Goal: Information Seeking & Learning: Learn about a topic

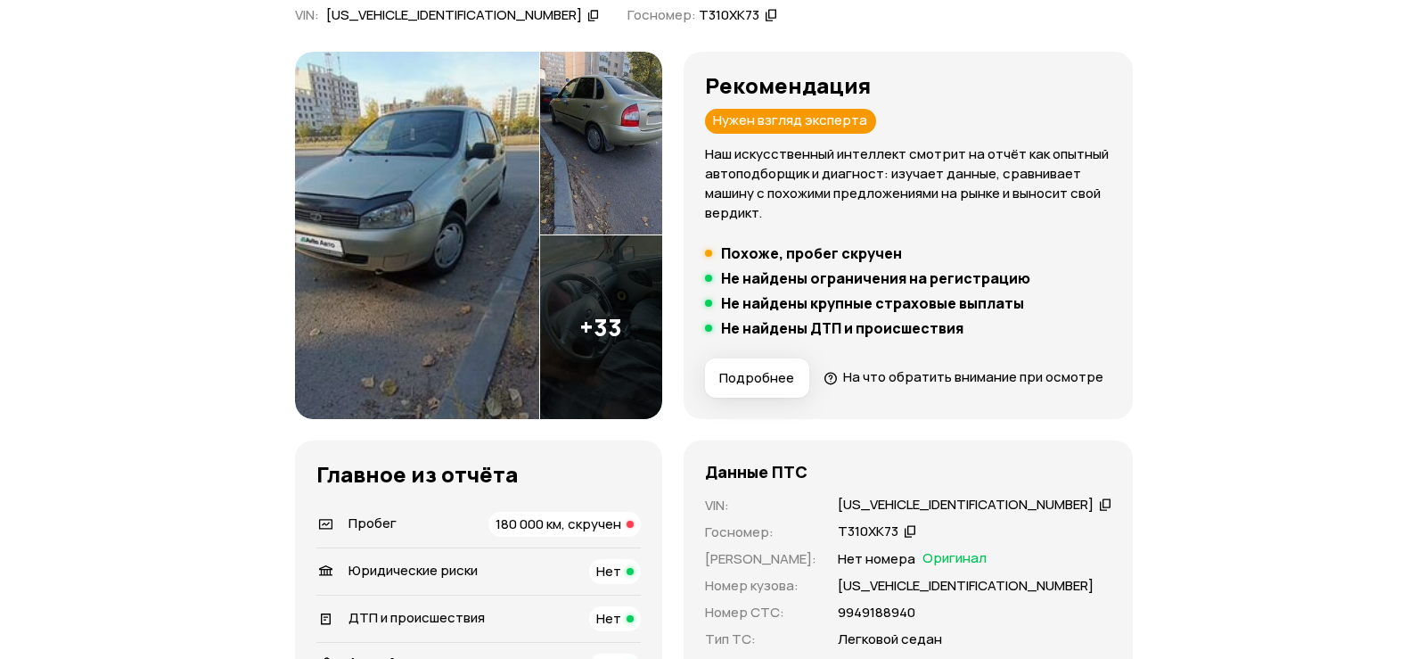
scroll to position [446, 0]
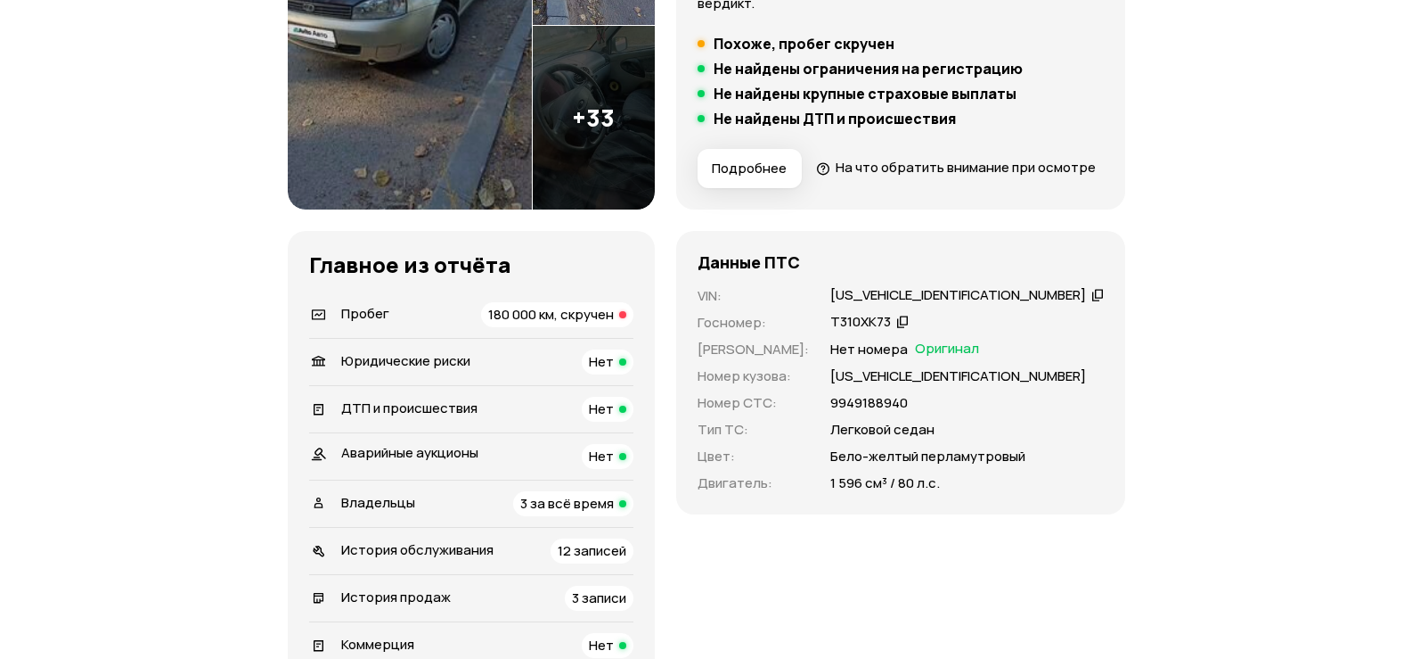
click at [495, 133] on img at bounding box center [410, 25] width 244 height 367
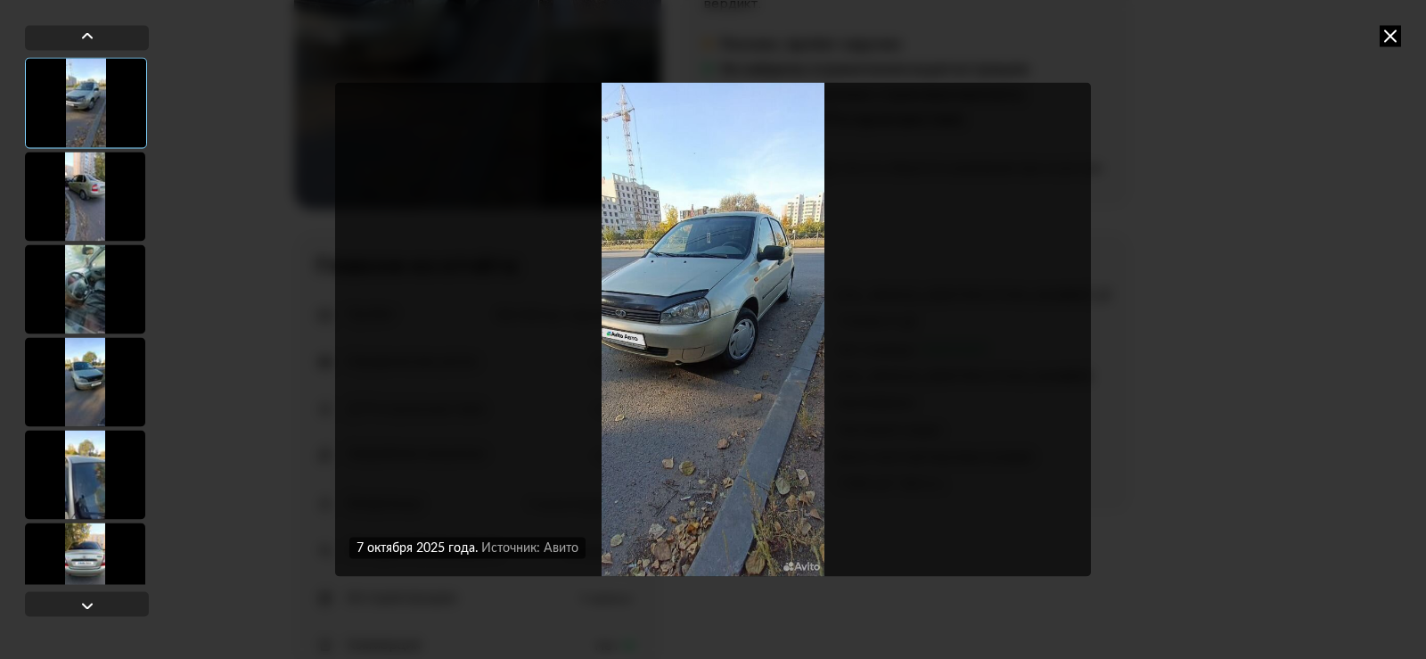
click at [739, 291] on img "Go to Slide 1" at bounding box center [713, 329] width 756 height 494
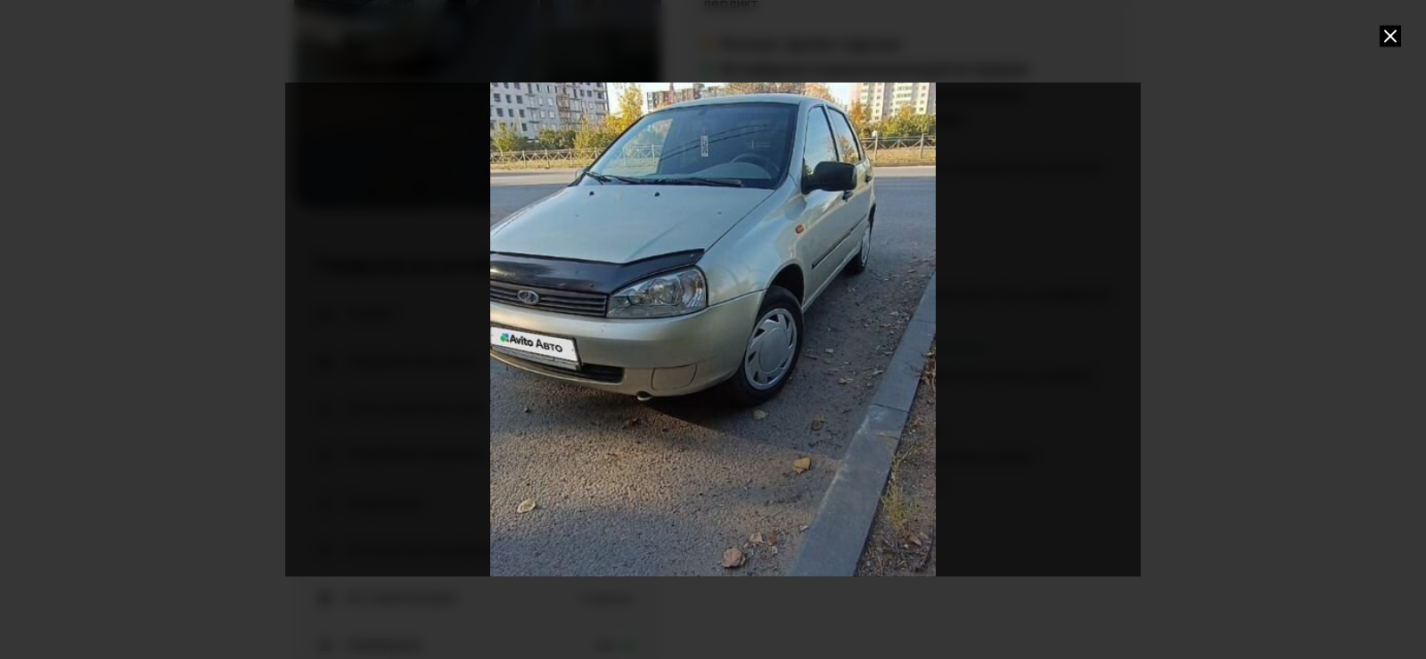
click at [739, 291] on div "Go to Slide 1" at bounding box center [712, 329] width 1711 height 988
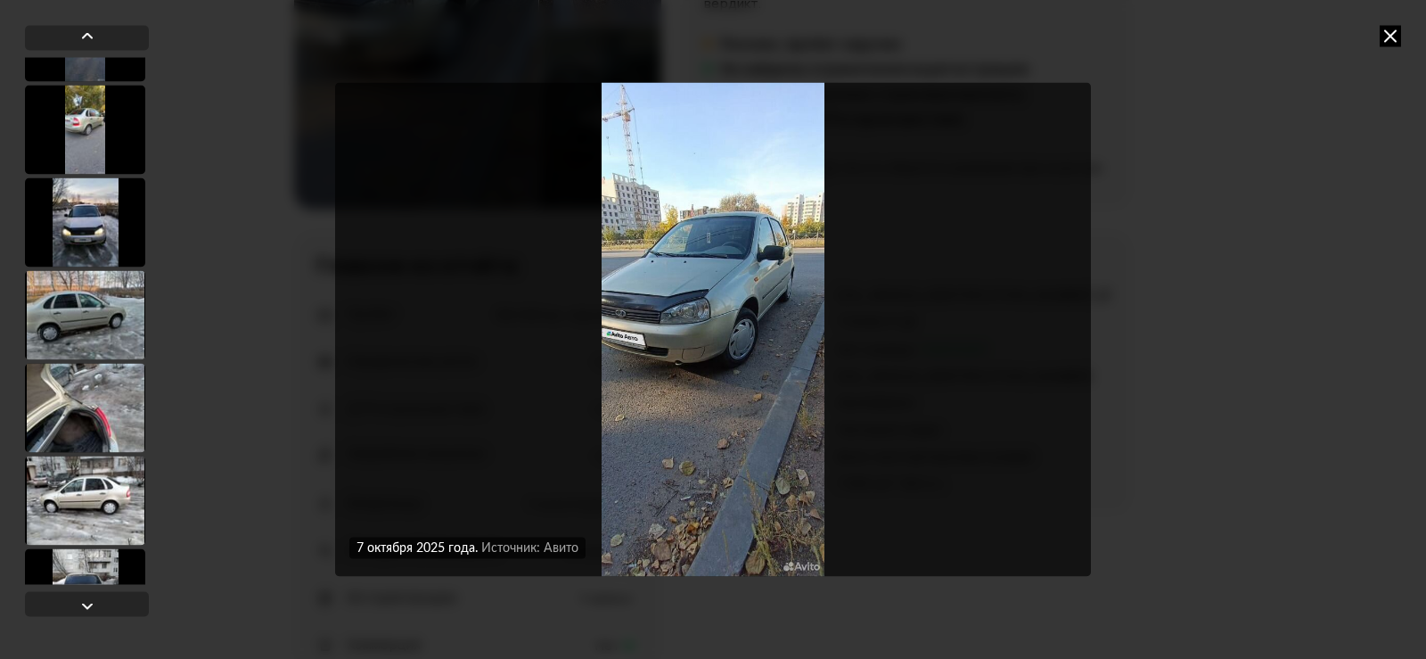
scroll to position [624, 0]
click at [99, 471] on div at bounding box center [85, 498] width 120 height 89
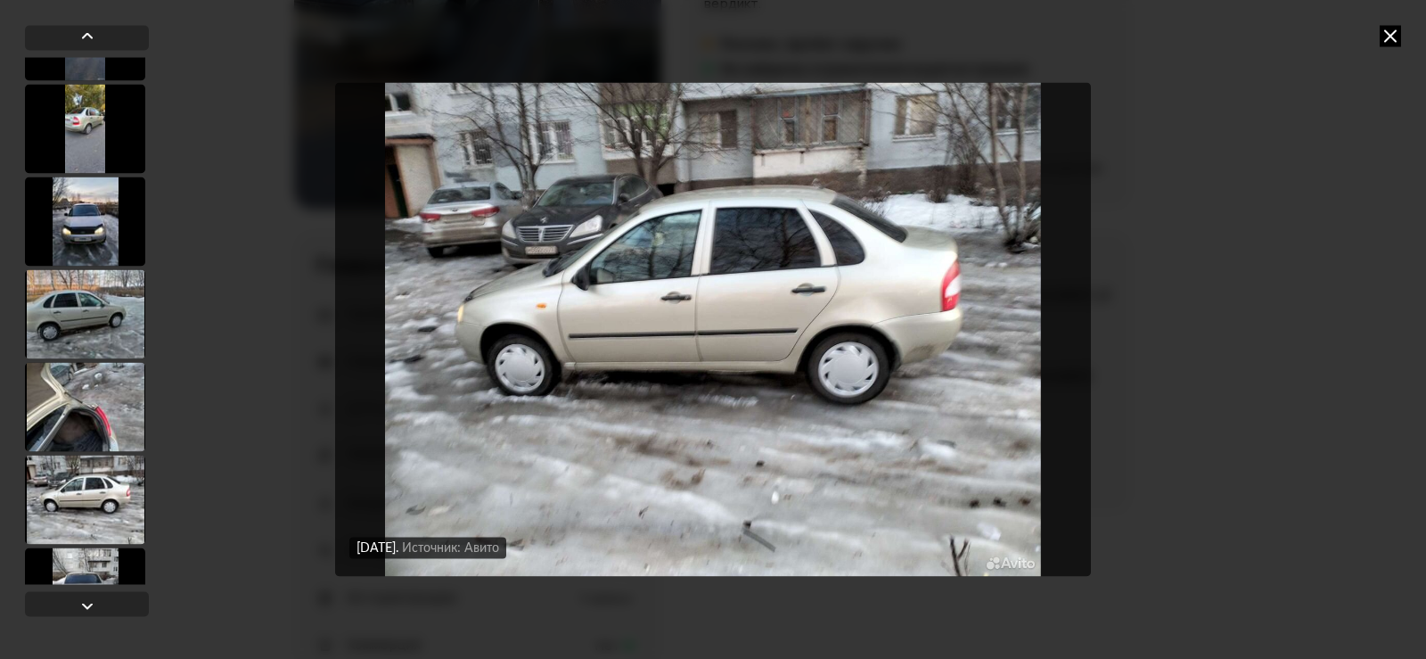
scroll to position [622, 0]
click at [781, 290] on img "Go to Slide 12" at bounding box center [713, 329] width 756 height 494
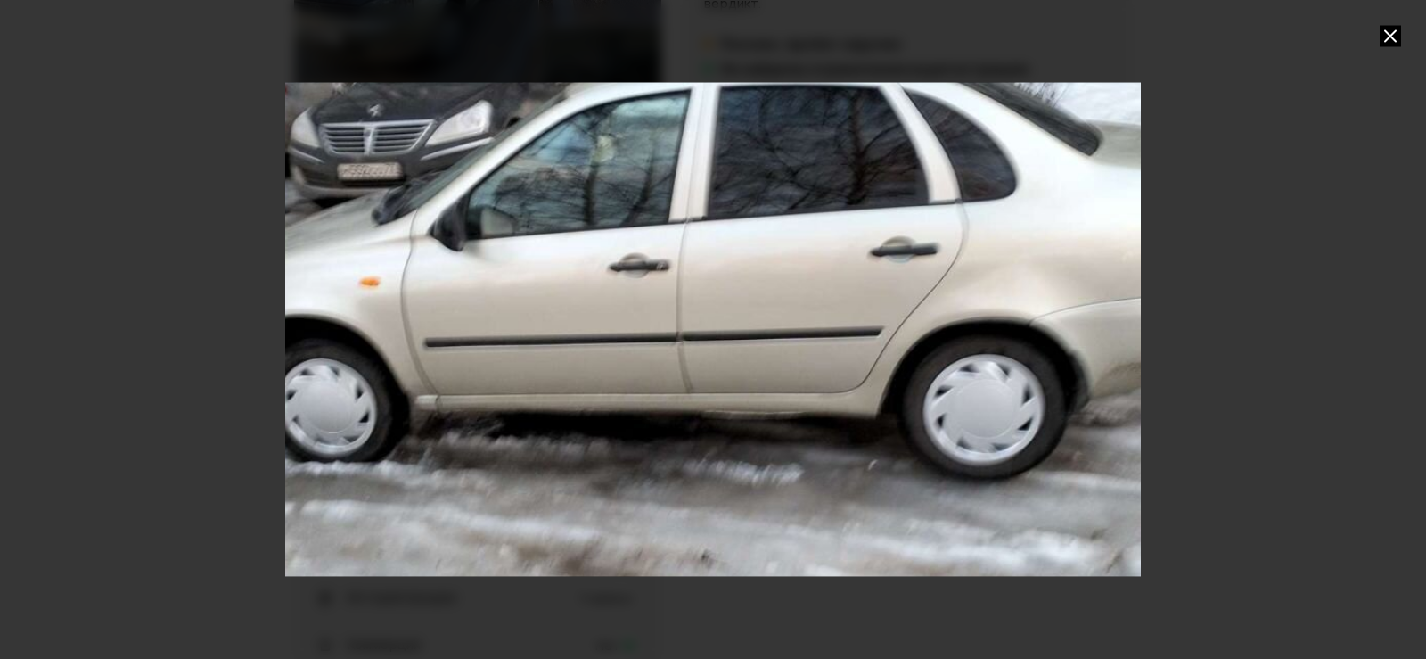
click at [781, 290] on div "Go to Slide 12" at bounding box center [712, 329] width 1711 height 988
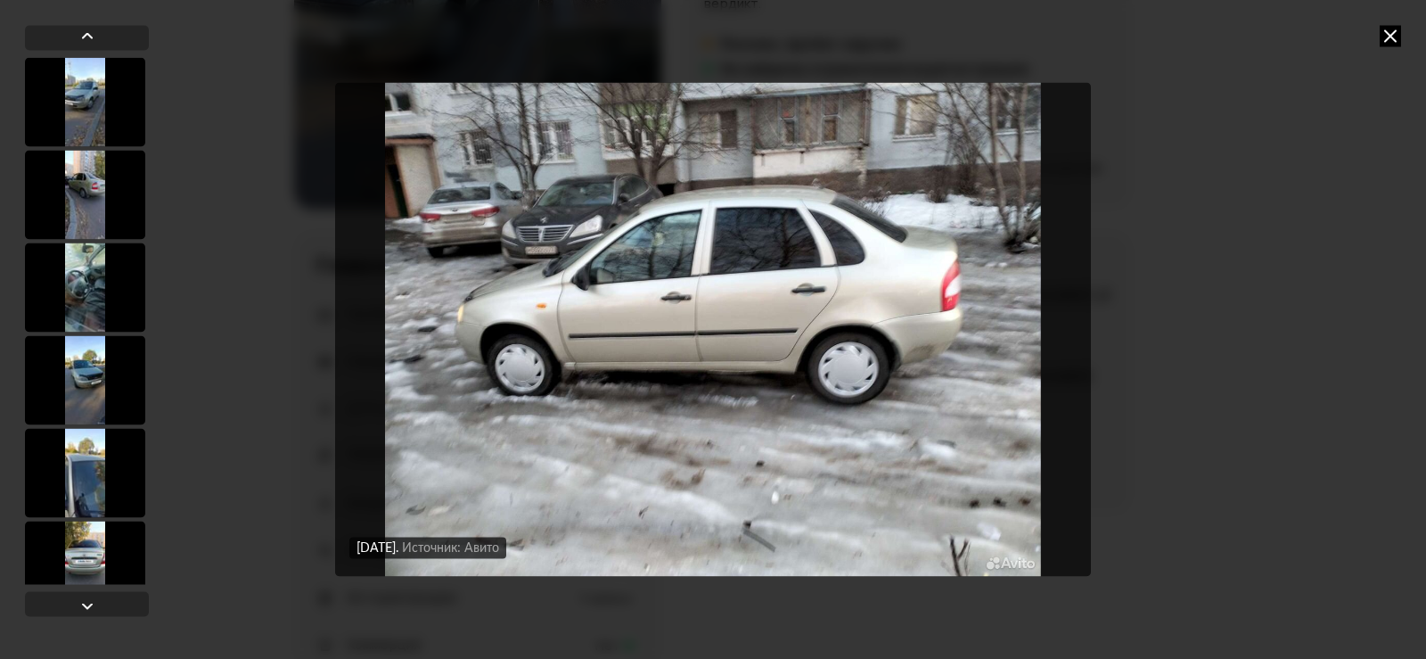
click at [96, 375] on div at bounding box center [85, 379] width 120 height 89
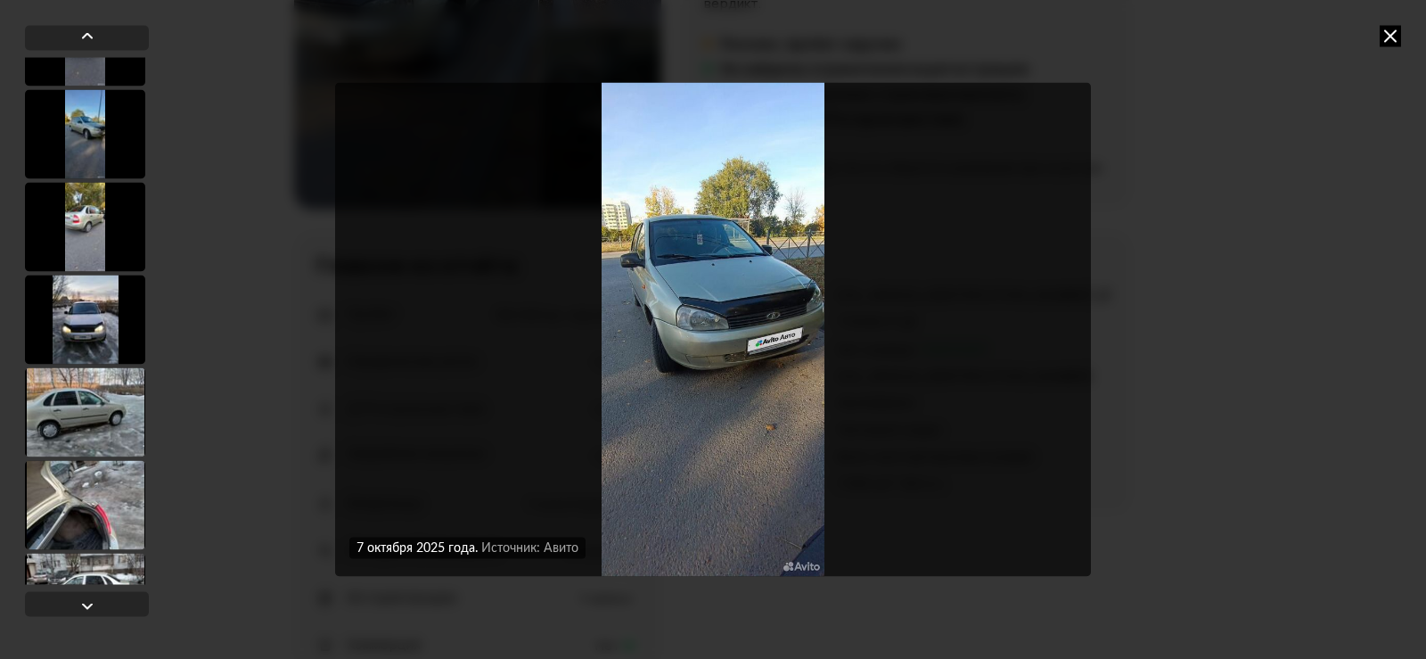
scroll to position [802, 0]
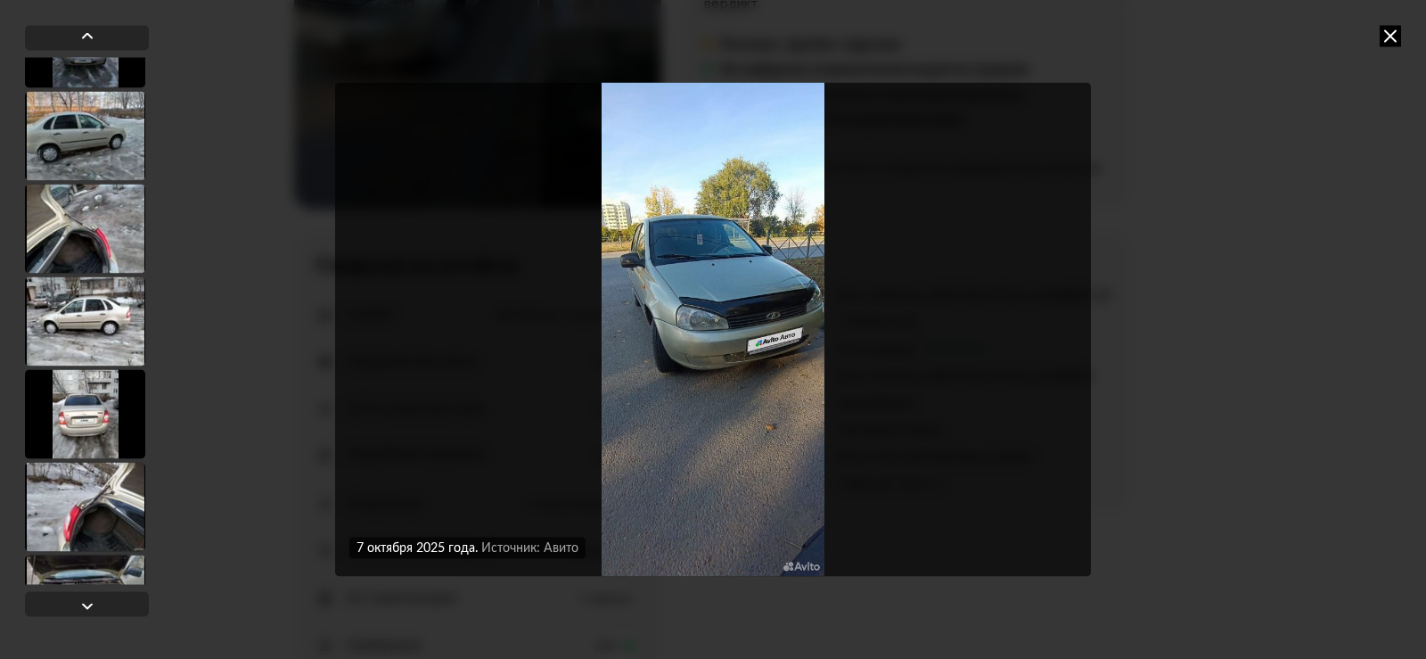
click at [97, 248] on div at bounding box center [85, 228] width 120 height 89
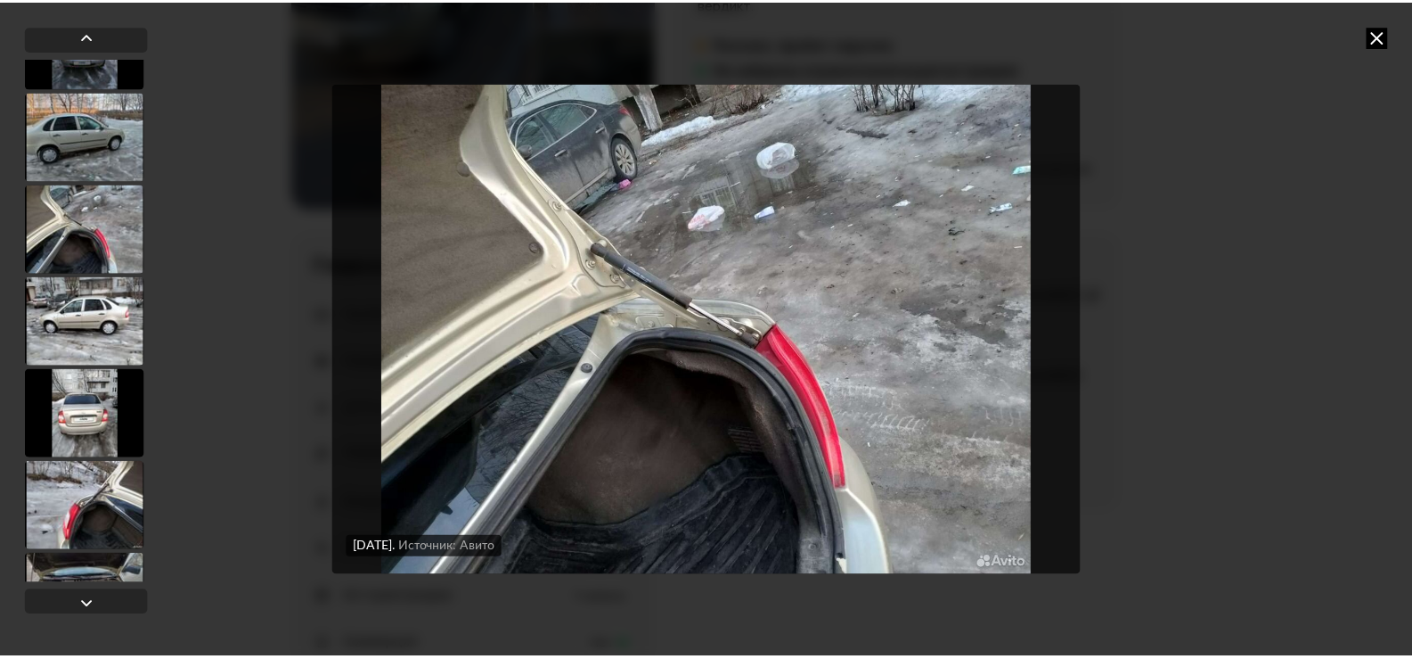
scroll to position [800, 0]
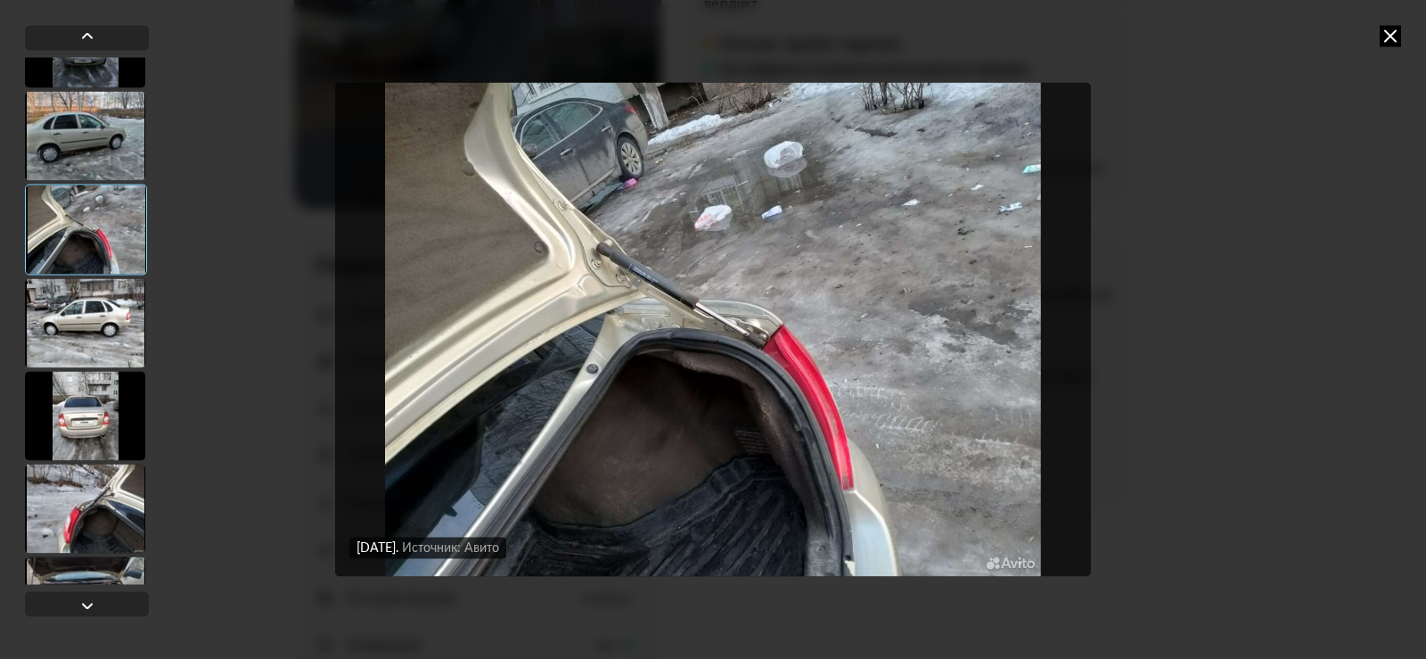
click at [1394, 37] on icon at bounding box center [1390, 35] width 21 height 21
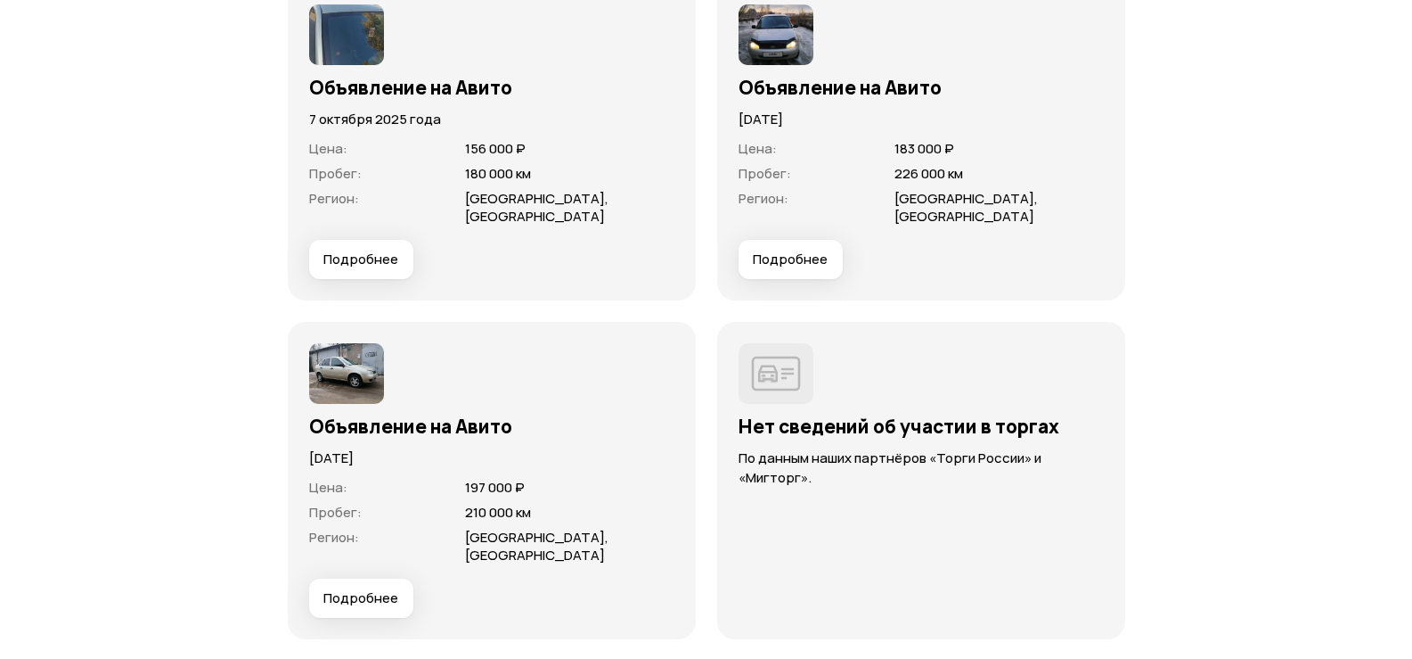
scroll to position [5288, 0]
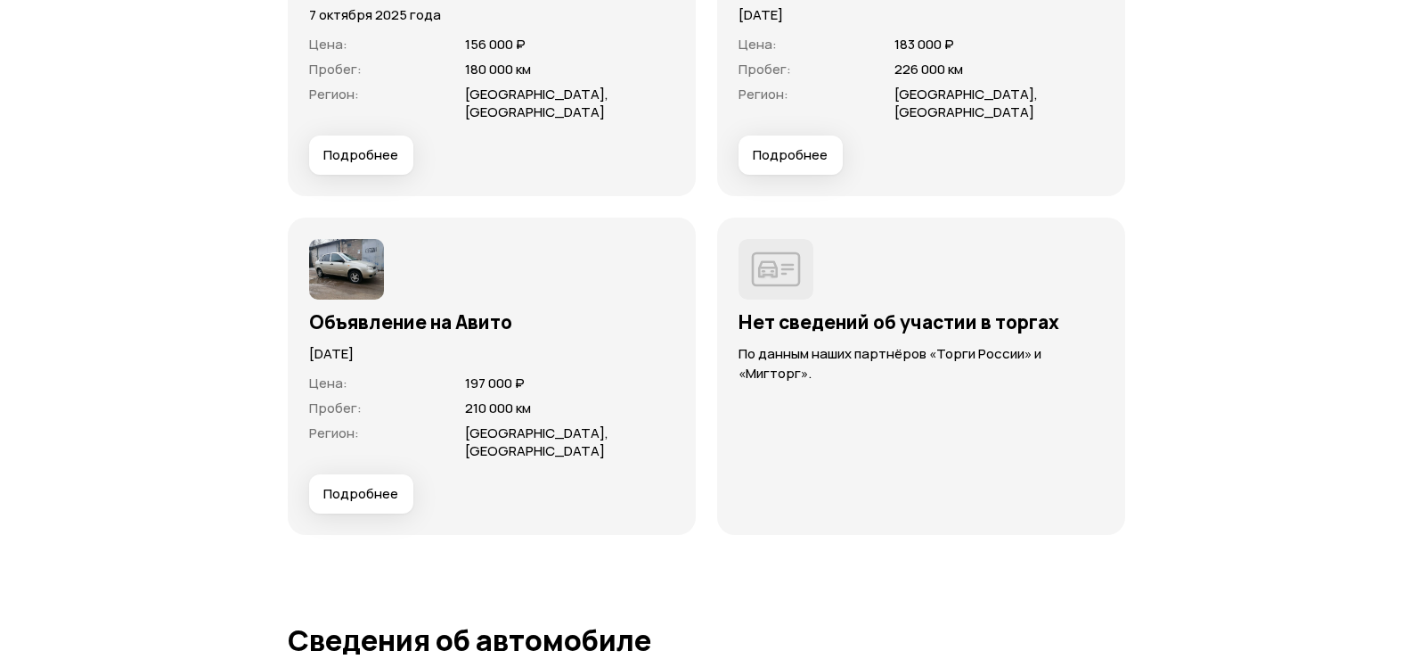
click at [340, 503] on span "Подробнее" at bounding box center [360, 494] width 75 height 18
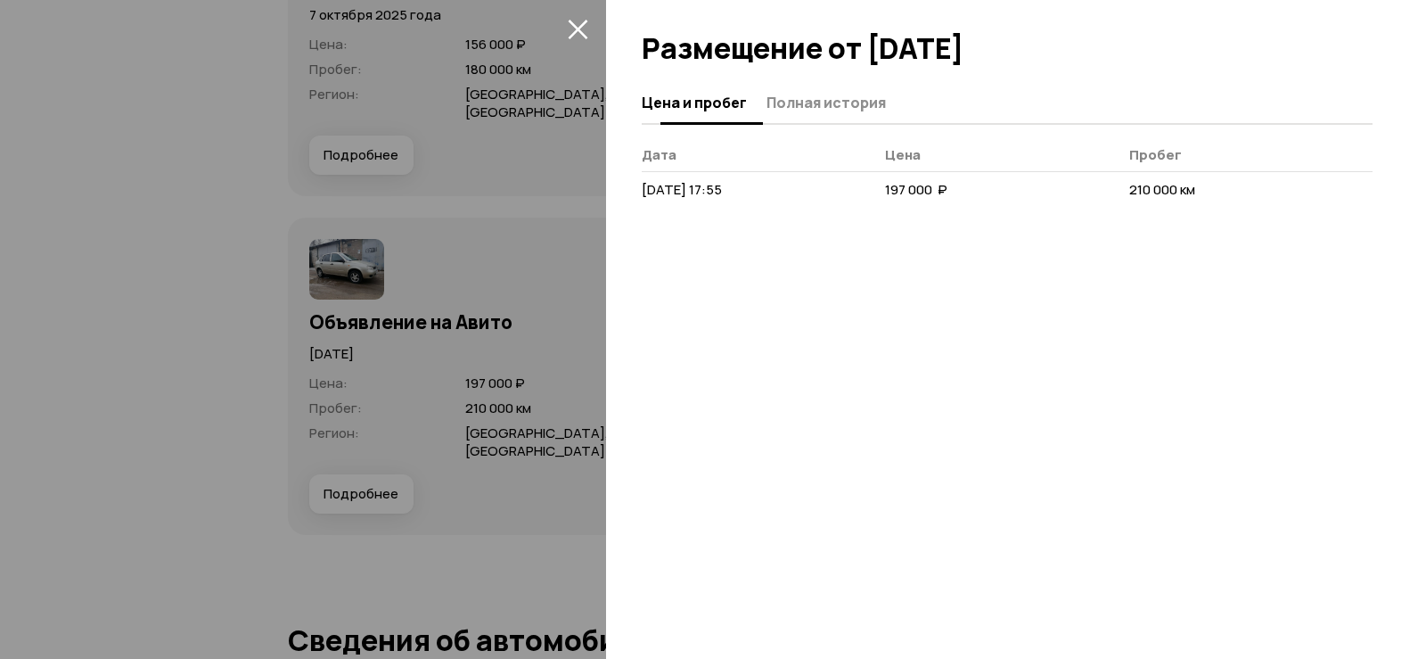
click at [856, 112] on button "Полная история" at bounding box center [823, 102] width 125 height 35
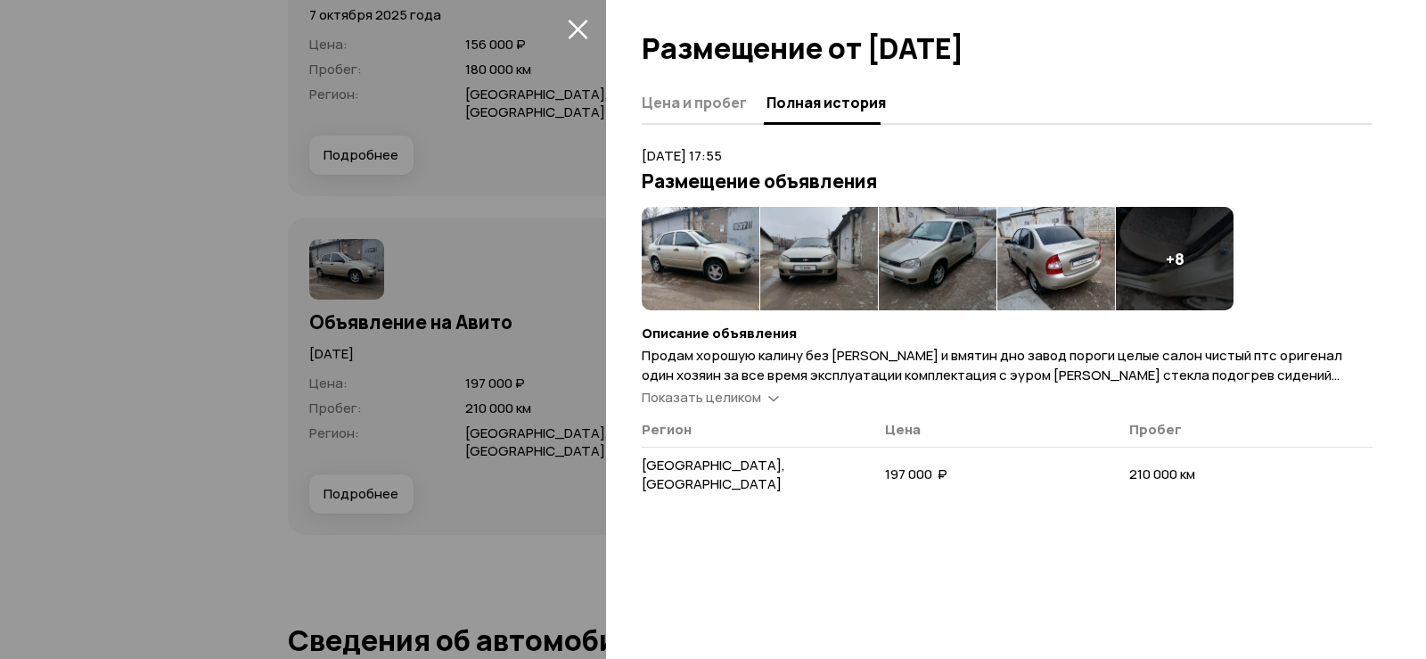
click at [725, 395] on span "Показать целиком" at bounding box center [701, 397] width 119 height 19
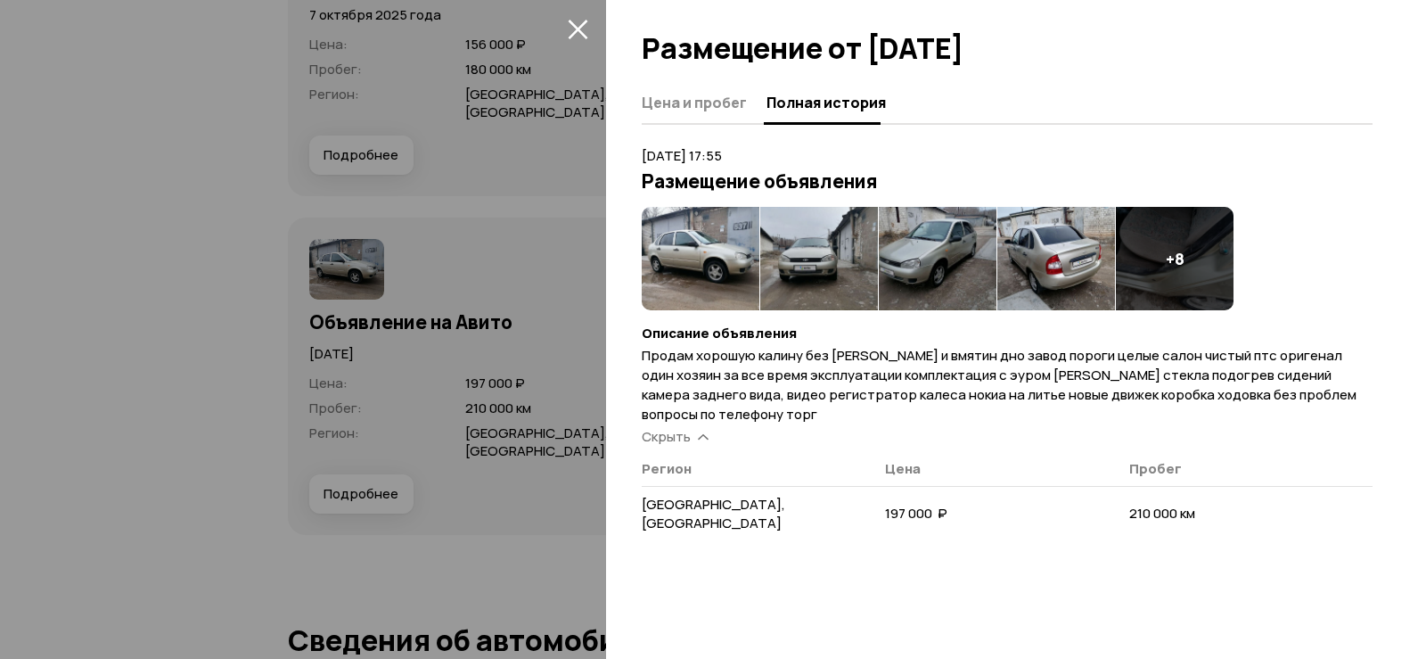
click at [180, 310] on div at bounding box center [713, 329] width 1426 height 659
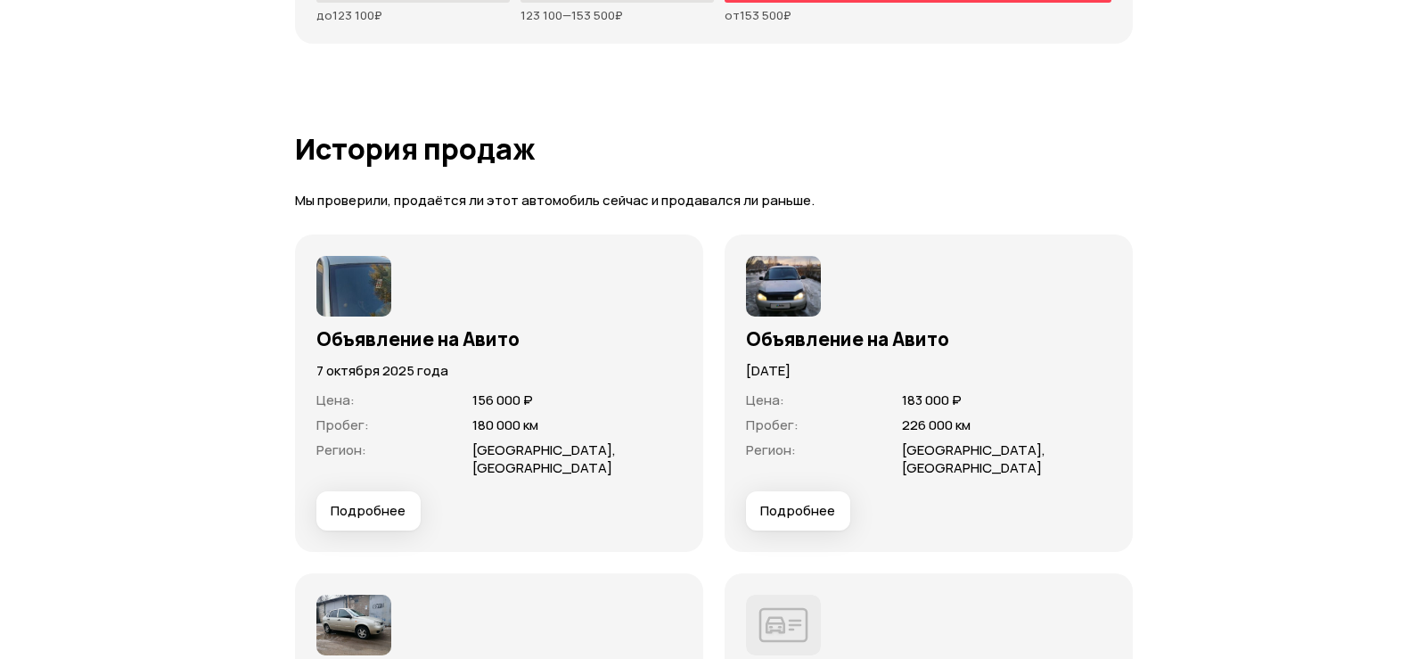
scroll to position [4932, 0]
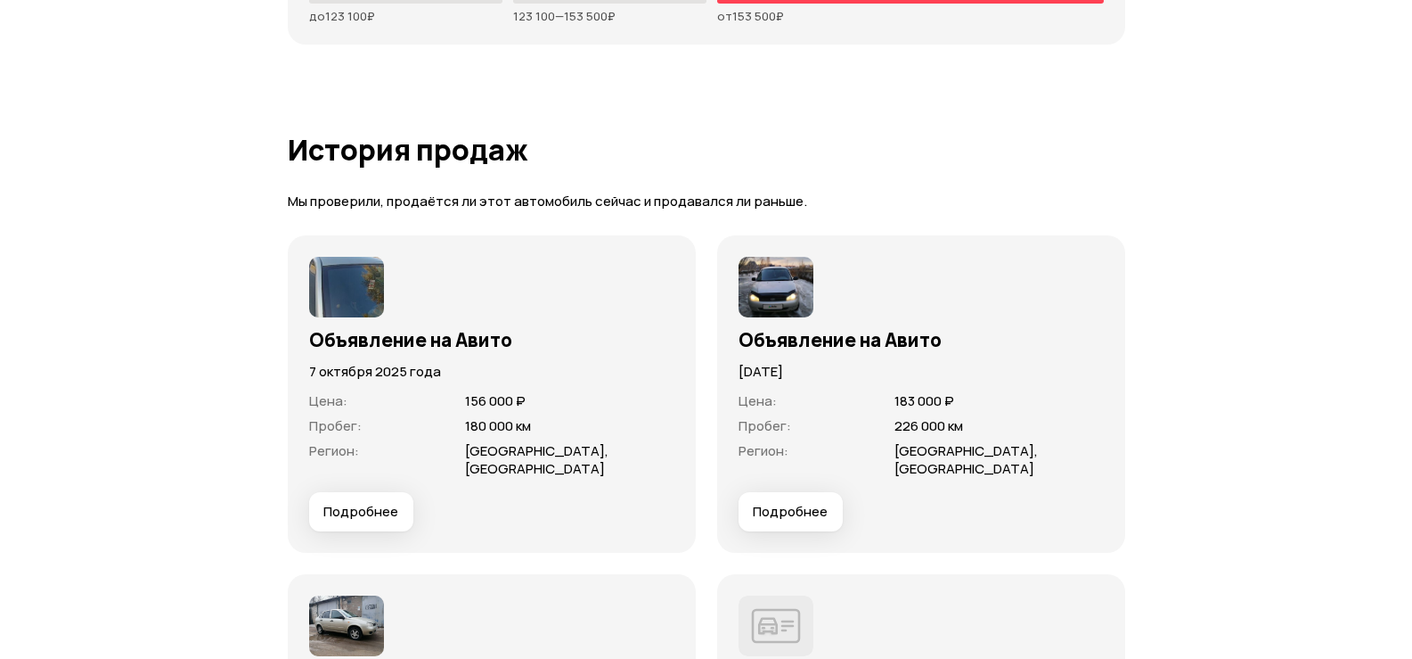
click at [798, 531] on button "Подробнее" at bounding box center [791, 511] width 104 height 39
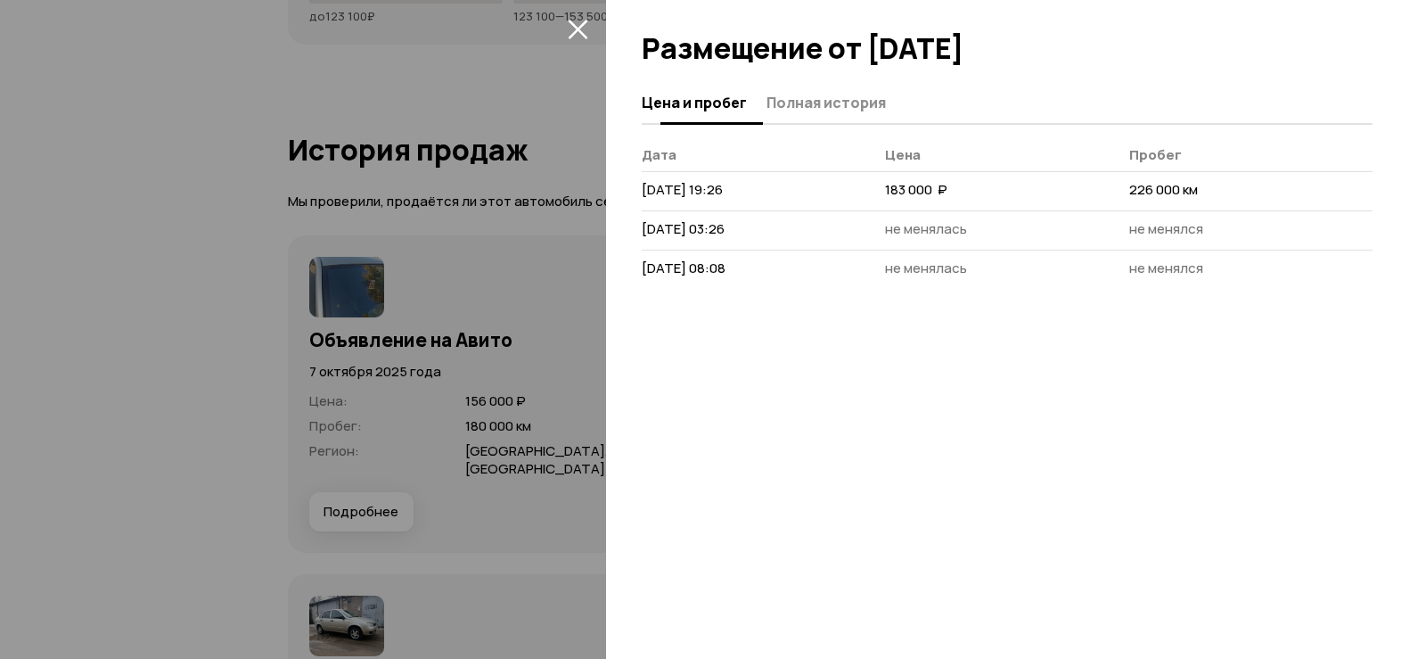
click at [845, 105] on span "Полная история" at bounding box center [825, 103] width 119 height 18
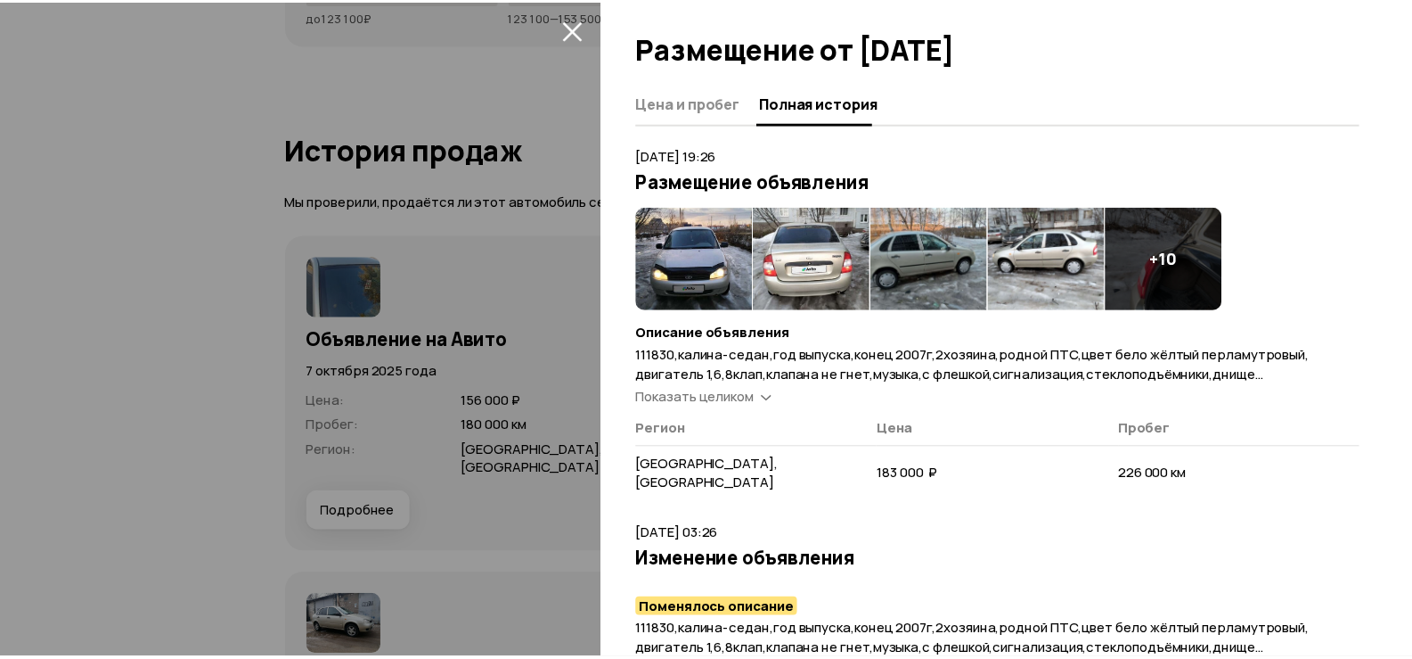
scroll to position [178, 0]
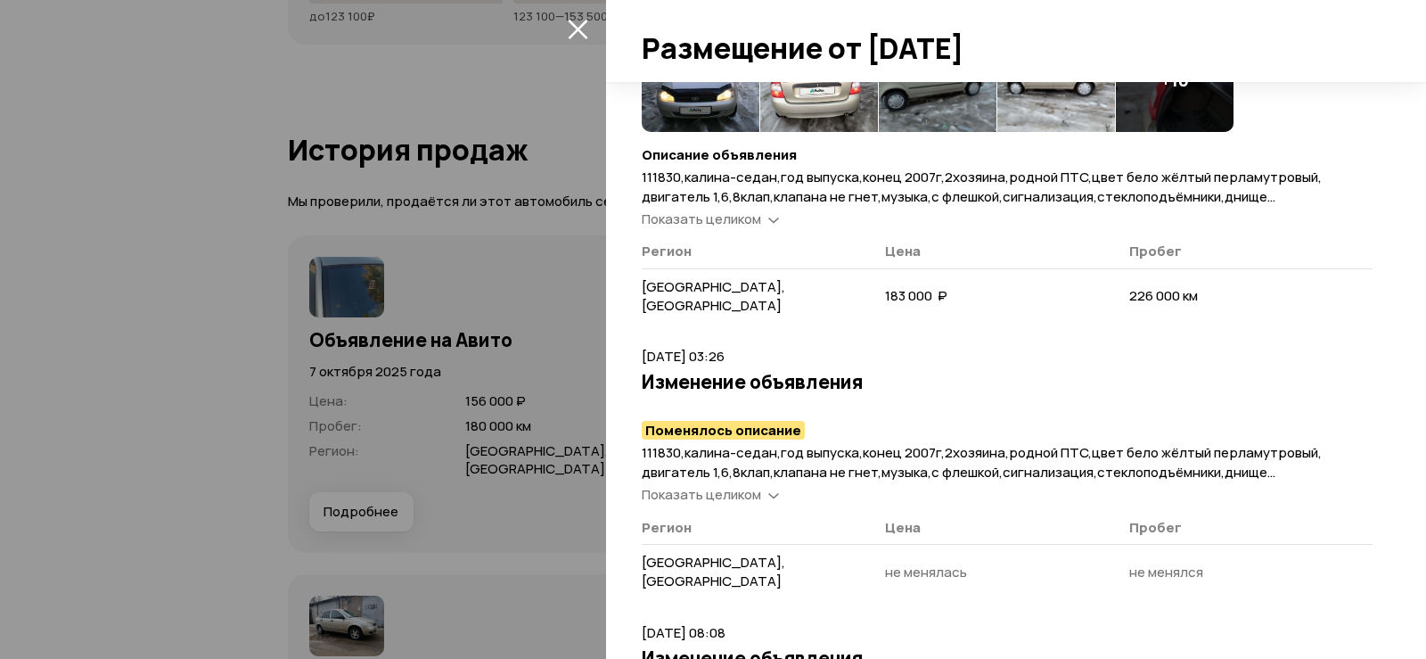
click at [743, 214] on span "Показать целиком" at bounding box center [701, 218] width 119 height 19
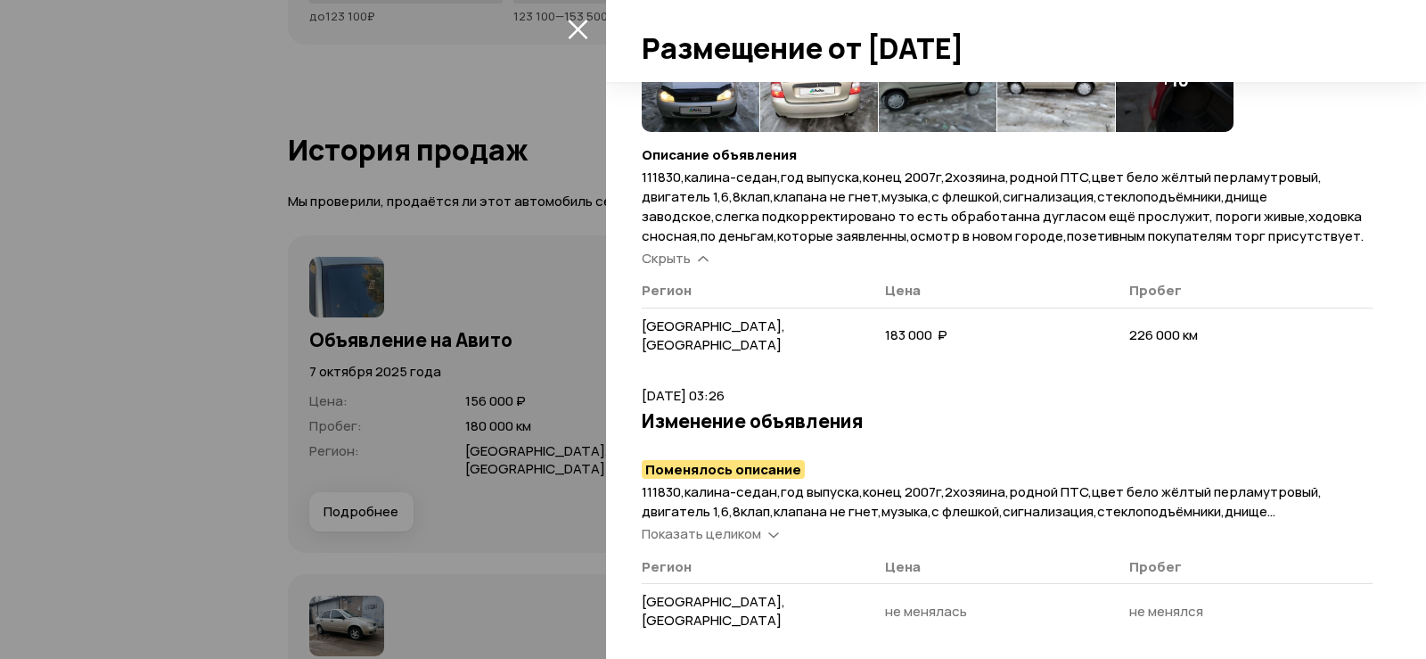
click at [576, 37] on icon "закрыть" at bounding box center [578, 29] width 20 height 20
